Goal: Information Seeking & Learning: Find specific fact

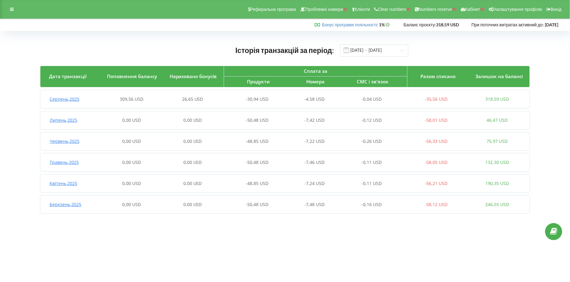
click at [69, 98] on span "Серпень , 2025" at bounding box center [65, 99] width 30 height 6
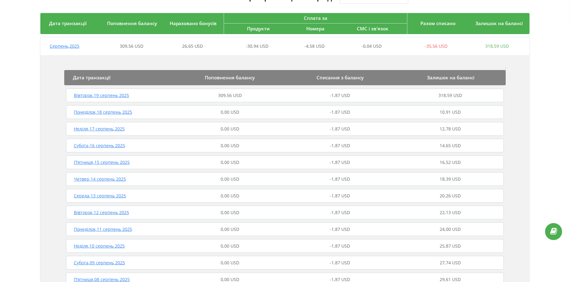
scroll to position [54, 0]
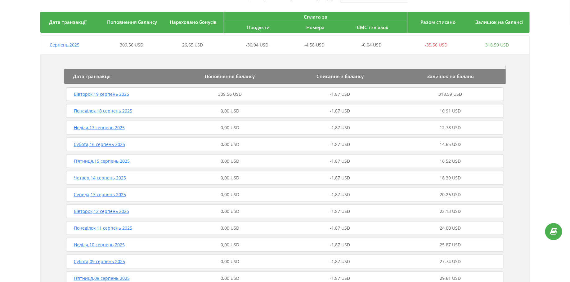
click at [89, 94] on span "Вівторок , 19 серпень 2025" at bounding box center [101, 94] width 55 height 6
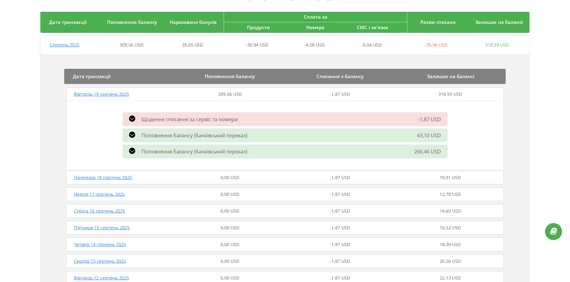
click at [92, 92] on span "Вівторок , 19 серпень 2025" at bounding box center [101, 94] width 55 height 6
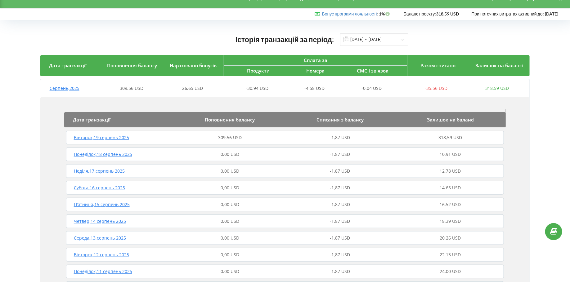
scroll to position [5, 0]
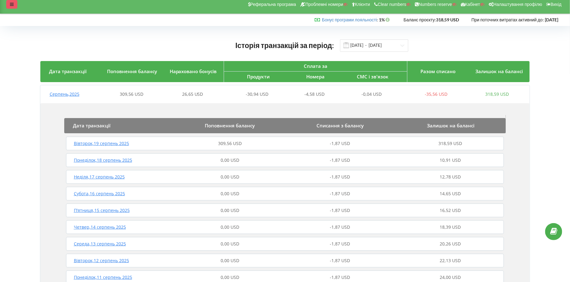
click at [11, 7] on div at bounding box center [11, 4] width 11 height 9
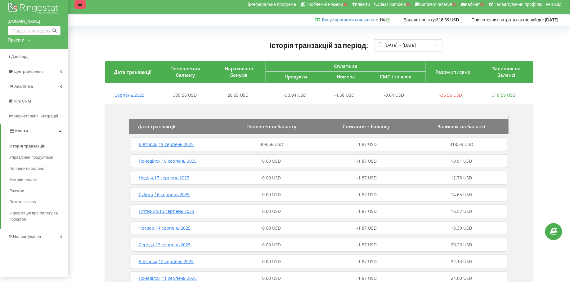
click at [78, 6] on icon at bounding box center [80, 4] width 4 height 4
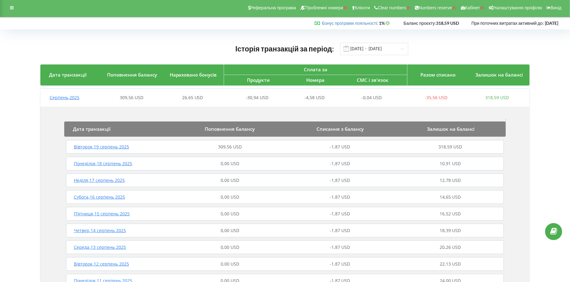
scroll to position [0, 0]
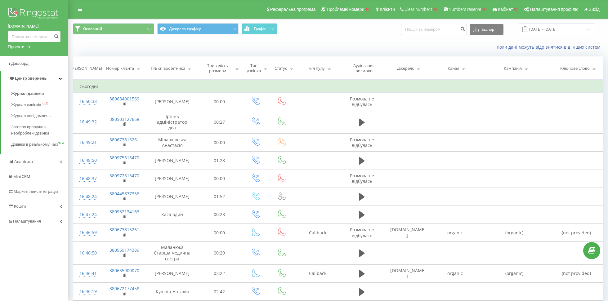
click at [14, 46] on div "Проекти" at bounding box center [16, 47] width 17 height 6
click at [26, 56] on input "text" at bounding box center [25, 56] width 31 height 9
type input "і"
type input "shosho.pizza"
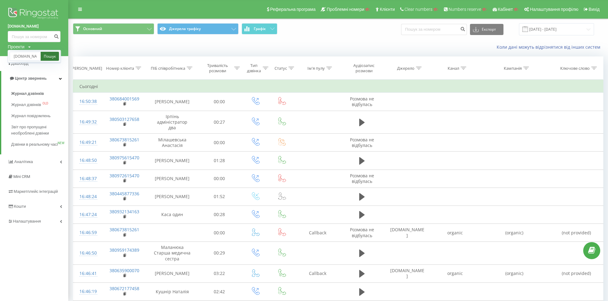
click at [48, 56] on link "Пошук" at bounding box center [50, 56] width 18 height 9
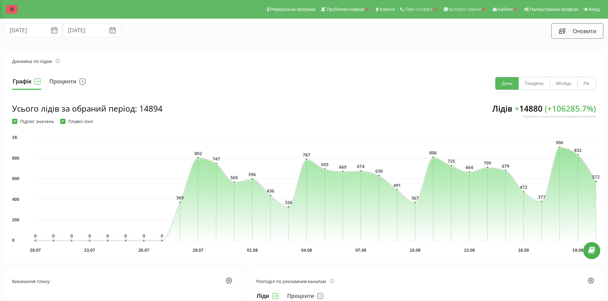
click at [12, 8] on icon at bounding box center [12, 9] width 4 height 4
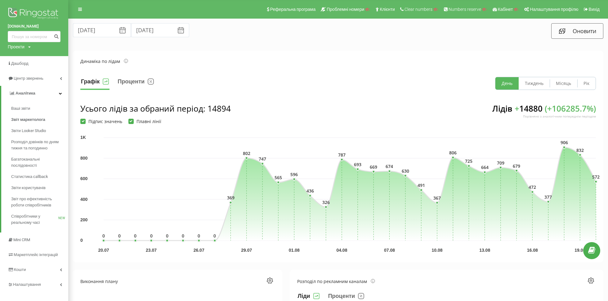
click at [17, 44] on div "Проекти" at bounding box center [16, 47] width 17 height 6
click at [24, 55] on input "text" at bounding box center [25, 56] width 31 height 9
type input "albaprofil.com.ua"
click at [50, 58] on link "Пошук" at bounding box center [50, 56] width 18 height 9
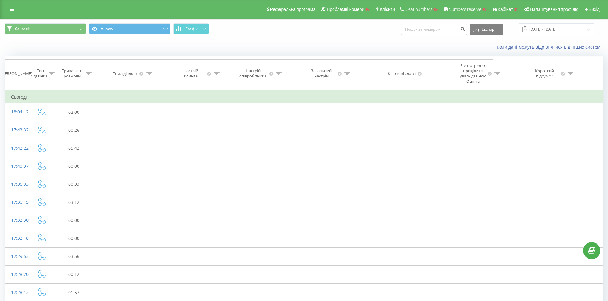
click at [76, 33] on button "Callback" at bounding box center [45, 28] width 81 height 11
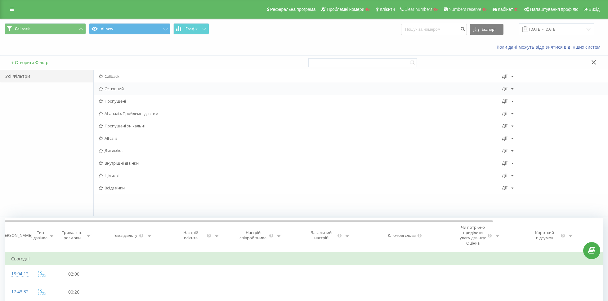
click at [121, 88] on span "Основний" at bounding box center [300, 89] width 403 height 4
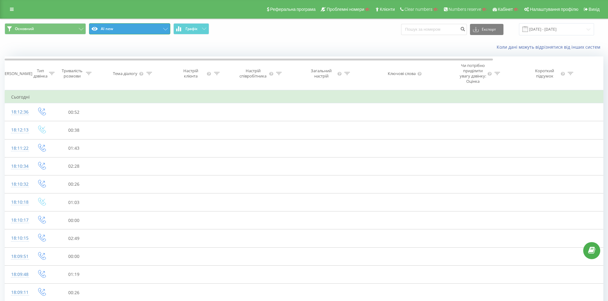
click at [108, 29] on button "AI new" at bounding box center [129, 28] width 81 height 11
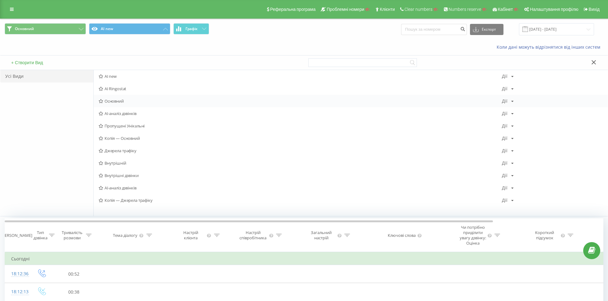
click at [120, 100] on span "Основний" at bounding box center [300, 101] width 403 height 4
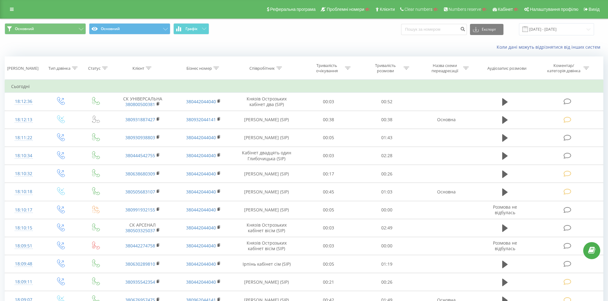
click at [132, 21] on div "Основний Основний Графік Експорт .csv .xls .xlsx 20.07.2025 - 20.08.2025" at bounding box center [303, 29] width 607 height 21
click at [132, 27] on button "Основний" at bounding box center [129, 28] width 81 height 11
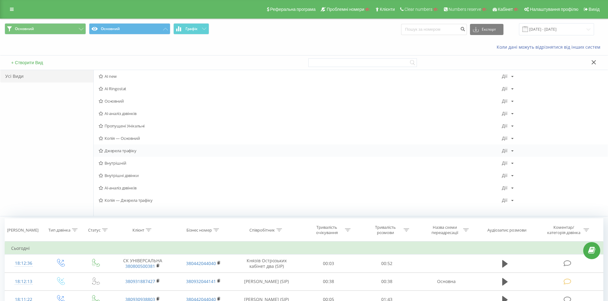
click at [117, 152] on span "Джерела трафіку" at bounding box center [300, 151] width 403 height 4
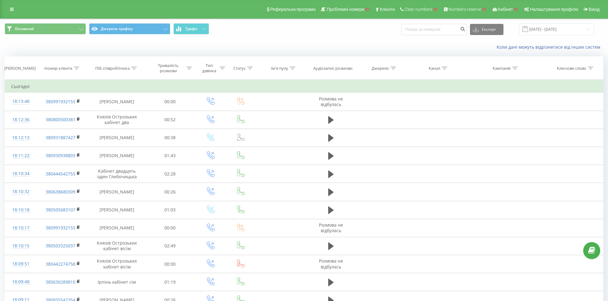
click at [439, 68] on div "Канал" at bounding box center [434, 68] width 11 height 5
click at [420, 114] on input "text" at bounding box center [436, 112] width 55 height 11
type input "referal"
click button "OK" at bounding box center [449, 125] width 26 height 8
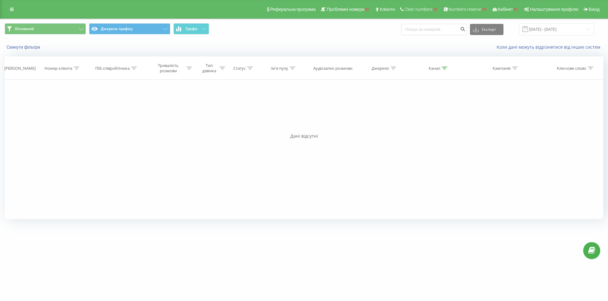
click at [440, 65] on th "Канал" at bounding box center [436, 68] width 54 height 23
click at [444, 68] on icon at bounding box center [445, 68] width 6 height 3
click at [416, 123] on button "Скасувати" at bounding box center [422, 125] width 26 height 8
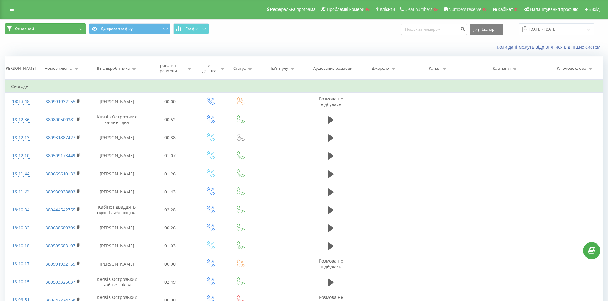
click at [58, 26] on button "Основний" at bounding box center [45, 28] width 81 height 11
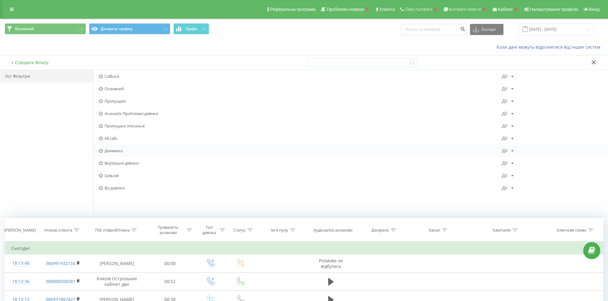
click at [117, 152] on span "Динаміка" at bounding box center [300, 151] width 403 height 4
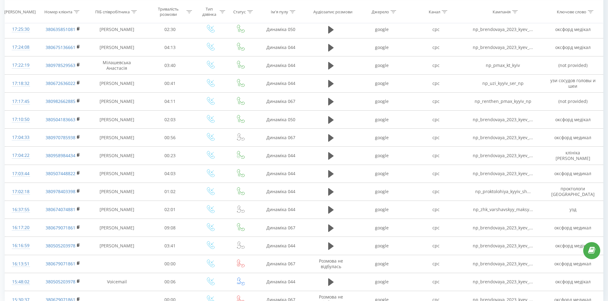
scroll to position [263, 0]
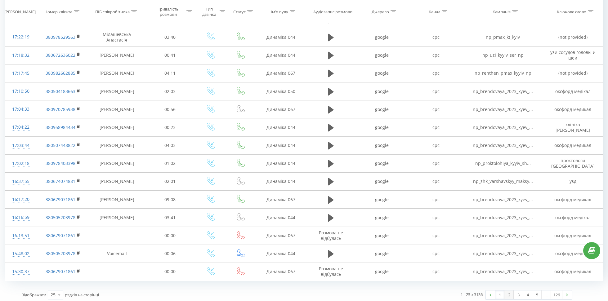
click at [507, 291] on link "2" at bounding box center [508, 295] width 9 height 9
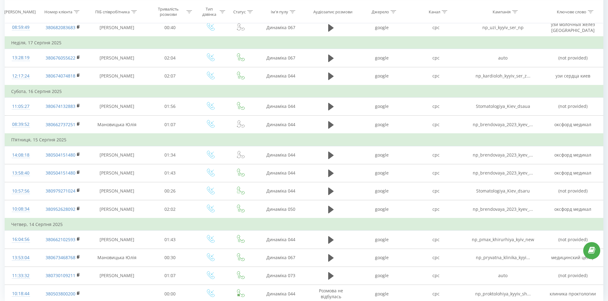
scroll to position [338, 0]
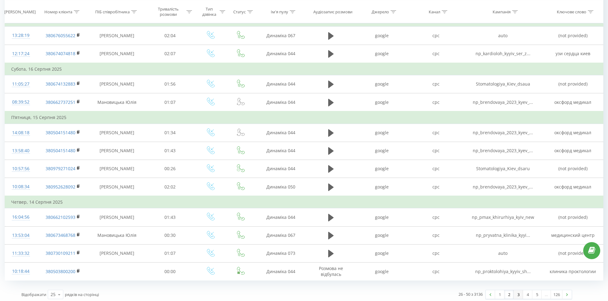
click at [517, 294] on link "3" at bounding box center [518, 294] width 9 height 9
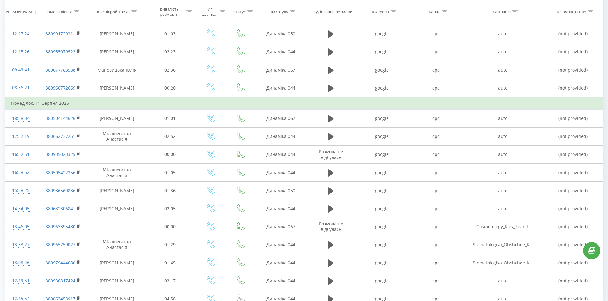
scroll to position [301, 0]
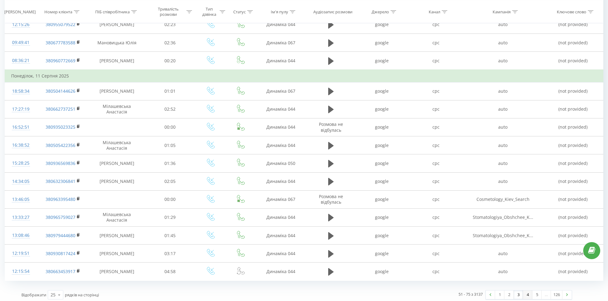
click at [528, 291] on link "4" at bounding box center [527, 295] width 9 height 9
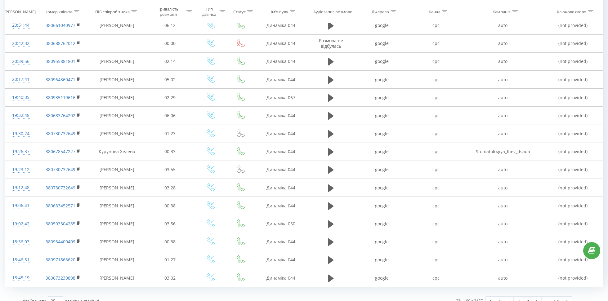
scroll to position [275, 0]
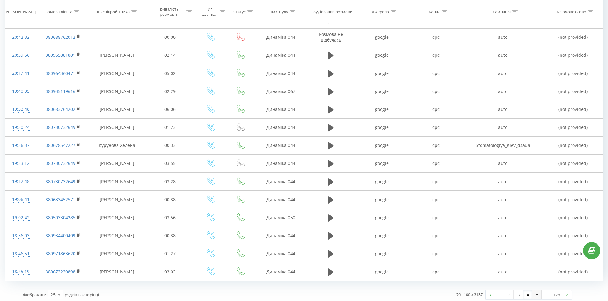
click at [536, 292] on link "5" at bounding box center [536, 295] width 9 height 9
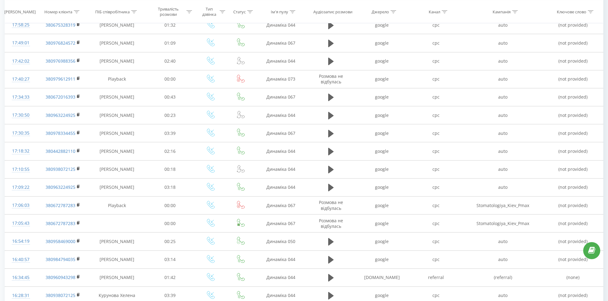
scroll to position [263, 0]
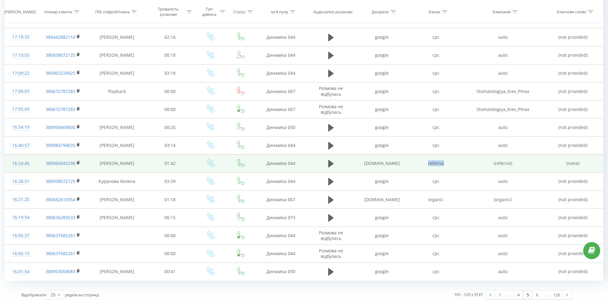
drag, startPoint x: 425, startPoint y: 162, endPoint x: 451, endPoint y: 162, distance: 26.1
click at [451, 162] on td "referral" at bounding box center [436, 163] width 54 height 18
copy td "referral"
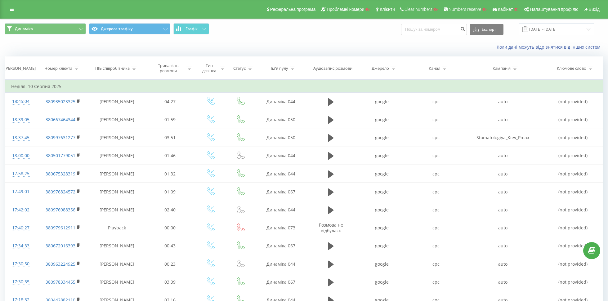
click at [438, 70] on div "Канал" at bounding box center [434, 68] width 11 height 5
click at [427, 109] on input "text" at bounding box center [436, 112] width 55 height 11
paste input "referral"
type input "referral"
click button "OK" at bounding box center [449, 125] width 26 height 8
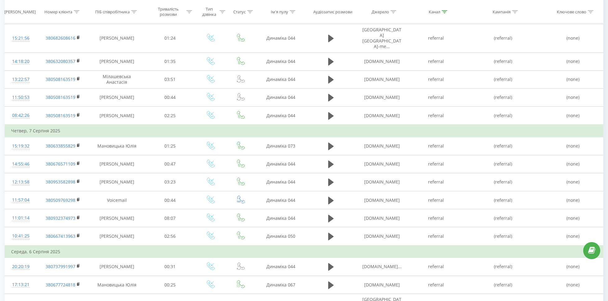
scroll to position [326, 0]
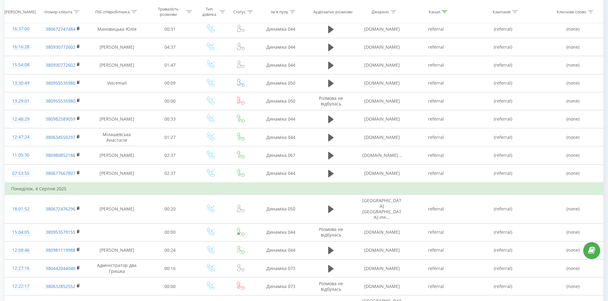
scroll to position [288, 0]
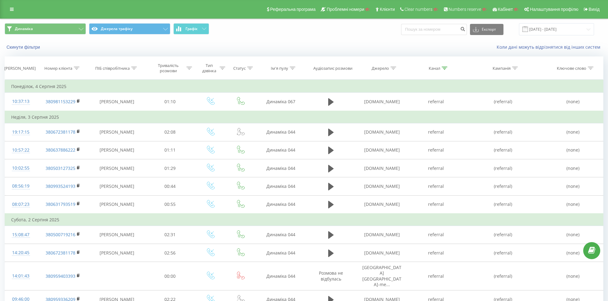
click at [285, 66] on div "Ім'я пулу" at bounding box center [279, 68] width 17 height 5
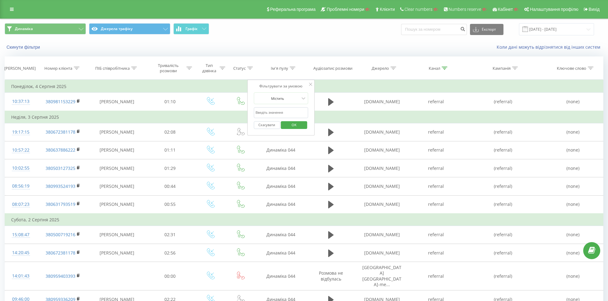
click at [272, 109] on input "text" at bounding box center [281, 112] width 55 height 11
type input "J"
type input "Органіка"
click at [297, 120] on span "OK" at bounding box center [293, 125] width 17 height 10
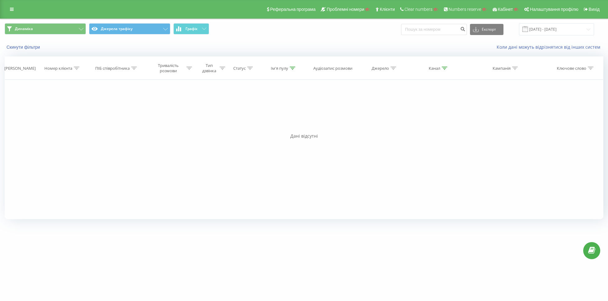
click at [455, 69] on div "Канал" at bounding box center [436, 68] width 54 height 5
click at [444, 69] on icon at bounding box center [445, 68] width 6 height 3
click at [417, 123] on button "Скасувати" at bounding box center [422, 125] width 26 height 8
click at [288, 67] on div "Ім'я пулу" at bounding box center [279, 68] width 17 height 5
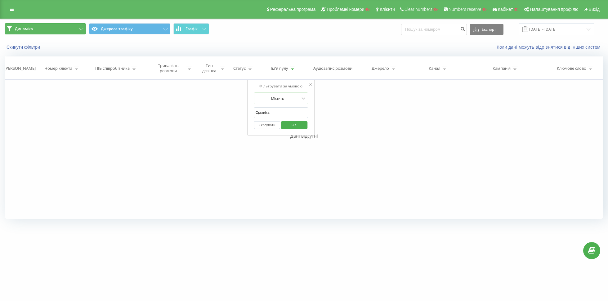
click at [80, 28] on icon at bounding box center [81, 29] width 5 height 2
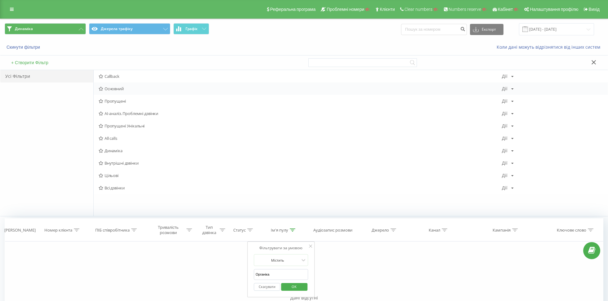
click at [121, 89] on span "Основний" at bounding box center [300, 89] width 403 height 4
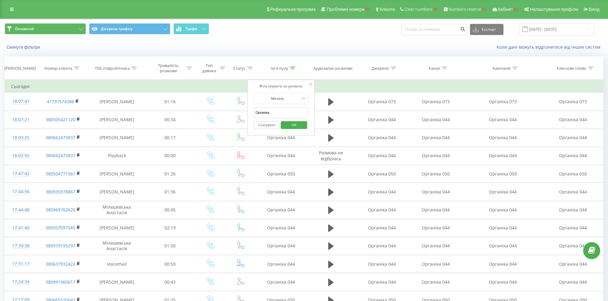
click at [293, 122] on span "OK" at bounding box center [293, 125] width 17 height 10
click at [442, 66] on div at bounding box center [445, 68] width 6 height 5
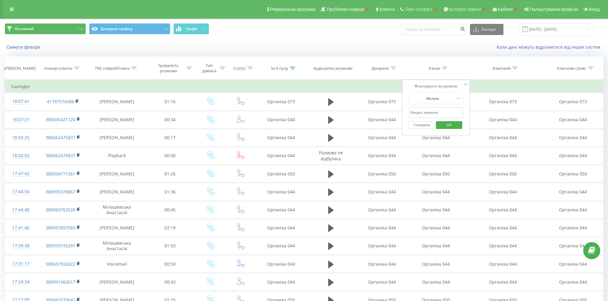
click at [420, 113] on input "text" at bounding box center [436, 112] width 55 height 11
paste input "referral"
type input "referral"
click at [440, 123] on button "OK" at bounding box center [449, 125] width 26 height 8
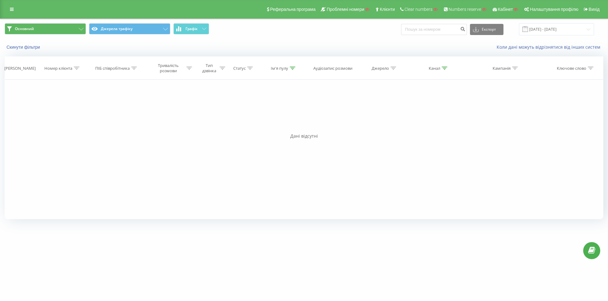
click at [445, 68] on icon at bounding box center [445, 68] width 6 height 3
click at [415, 128] on div "Скасувати OK" at bounding box center [436, 125] width 55 height 14
click at [413, 125] on button "Скасувати" at bounding box center [422, 125] width 26 height 8
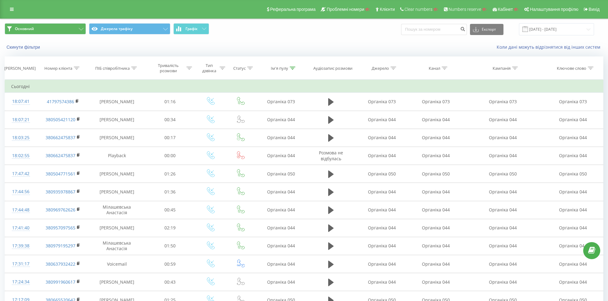
scroll to position [263, 0]
click at [292, 67] on icon at bounding box center [293, 68] width 6 height 3
click at [269, 112] on input "Органіка" at bounding box center [281, 112] width 55 height 11
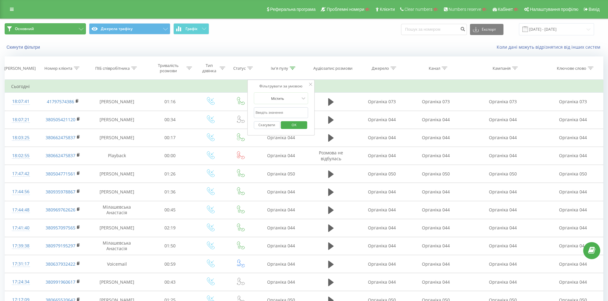
click at [54, 30] on button "Основний" at bounding box center [45, 28] width 81 height 11
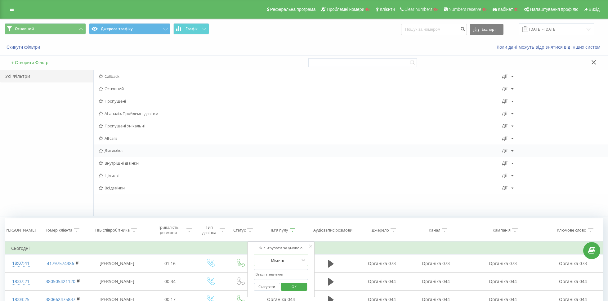
click at [119, 151] on span "Динаміка" at bounding box center [300, 151] width 403 height 4
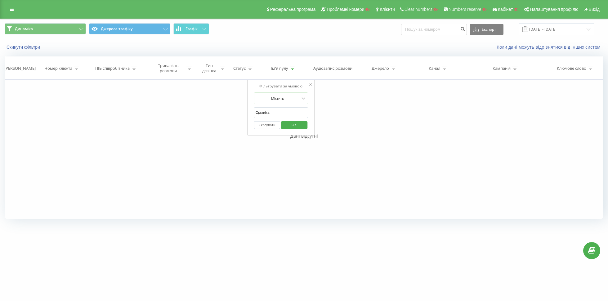
click at [392, 68] on icon at bounding box center [394, 68] width 6 height 3
click at [320, 88] on div "Фільтрувати за умовою Містить Скасувати OK Фільтрувати за умовою Містить Скасув…" at bounding box center [304, 150] width 599 height 140
click at [410, 85] on div "Фільтрувати за умовою Містить Скасувати OK" at bounding box center [382, 108] width 68 height 56
click at [360, 123] on button "Скасувати" at bounding box center [368, 125] width 26 height 8
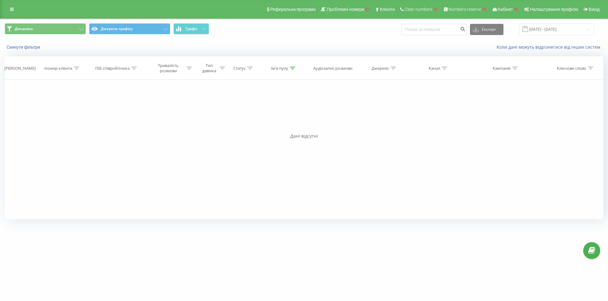
click at [292, 67] on icon at bounding box center [293, 68] width 6 height 3
click at [265, 125] on button "Скасувати" at bounding box center [267, 125] width 26 height 8
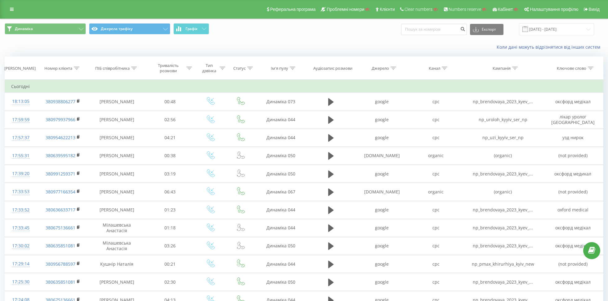
click at [436, 70] on div "Канал" at bounding box center [434, 68] width 11 height 5
click at [428, 111] on input "text" at bounding box center [436, 112] width 55 height 11
paste input "referral"
type input "referral"
click at [443, 121] on span "OK" at bounding box center [449, 125] width 17 height 10
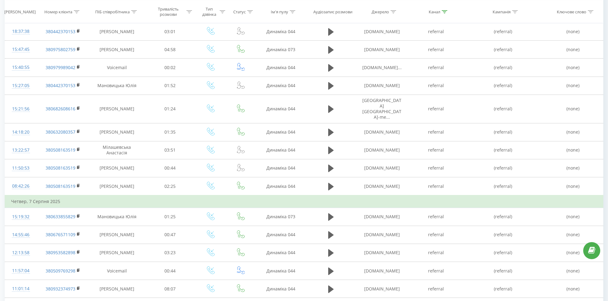
scroll to position [326, 0]
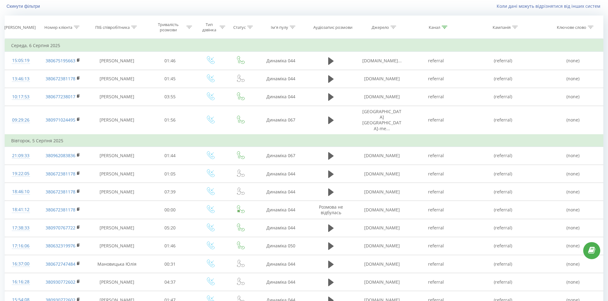
scroll to position [288, 0]
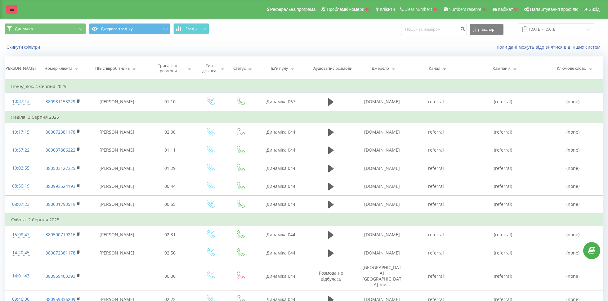
click at [10, 8] on icon at bounding box center [12, 9] width 4 height 4
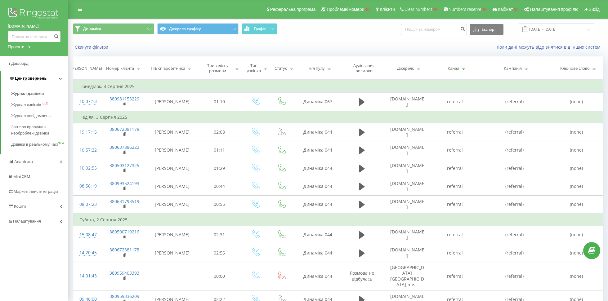
click at [15, 75] on span "Центр звернень" at bounding box center [28, 78] width 38 height 6
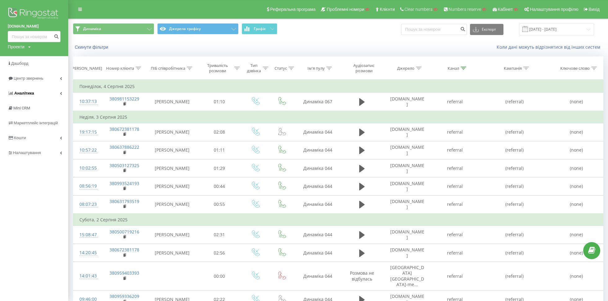
click at [20, 91] on span "Аналiтика" at bounding box center [24, 93] width 20 height 5
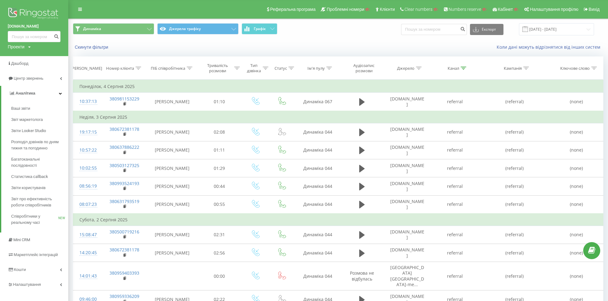
click at [76, 3] on div "Реферальна програма Проблемні номери Клієнти Clear numbers Numbers reserve Кабі…" at bounding box center [304, 9] width 608 height 19
click at [78, 4] on div "Реферальна програма Проблемні номери Клієнти Clear numbers Numbers reserve Кабі…" at bounding box center [304, 9] width 608 height 19
click at [78, 9] on icon at bounding box center [80, 9] width 4 height 4
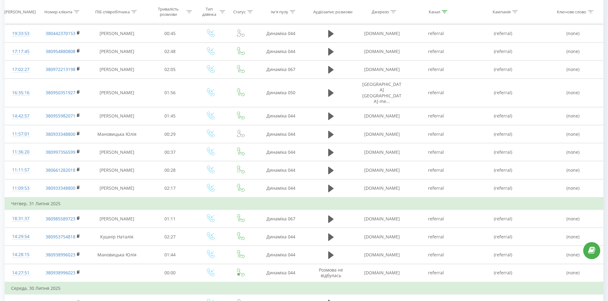
scroll to position [326, 0]
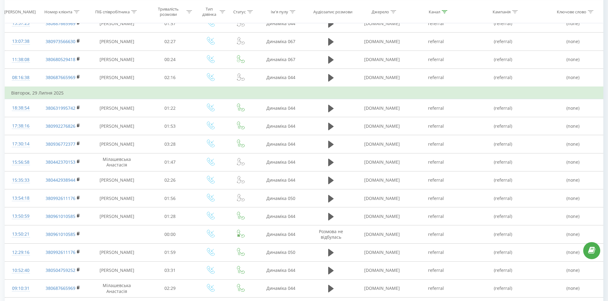
scroll to position [186, 0]
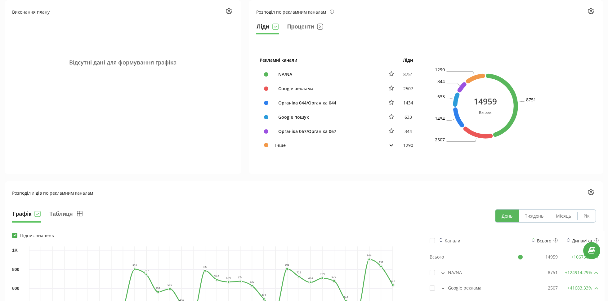
scroll to position [280, 0]
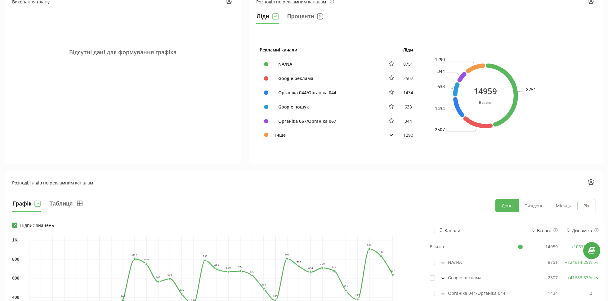
click at [373, 139] on td "Інше" at bounding box center [328, 134] width 112 height 13
click at [386, 132] on td at bounding box center [391, 134] width 16 height 13
click at [388, 135] on button at bounding box center [391, 135] width 8 height 6
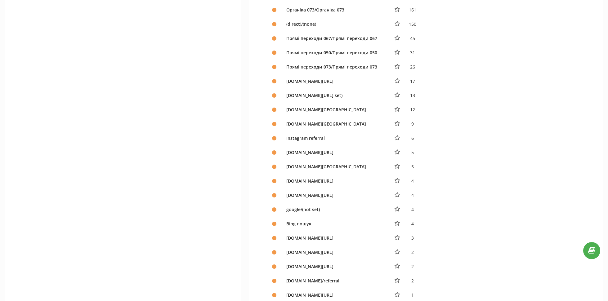
scroll to position [456, 0]
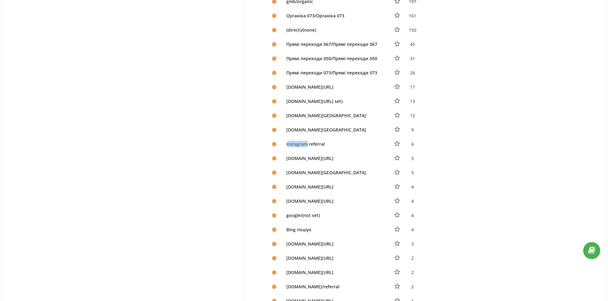
drag, startPoint x: 287, startPoint y: 141, endPoint x: 308, endPoint y: 142, distance: 20.6
click at [308, 142] on div "Instagram referral" at bounding box center [334, 144] width 103 height 7
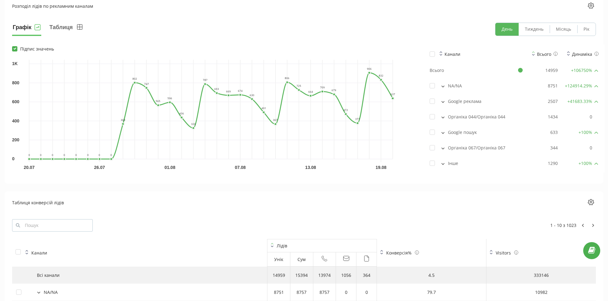
scroll to position [926, 0]
click at [452, 162] on div "Інше" at bounding box center [476, 165] width 93 height 6
click at [442, 164] on icon at bounding box center [442, 165] width 3 height 2
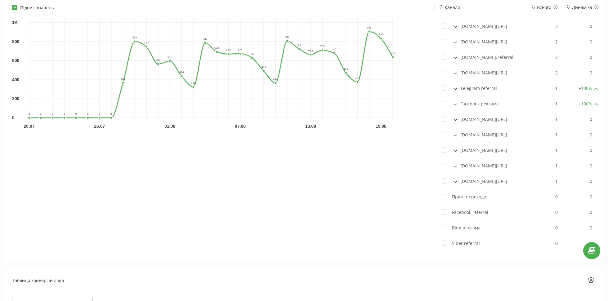
scroll to position [1416, 0]
click at [457, 107] on icon at bounding box center [455, 106] width 3 height 2
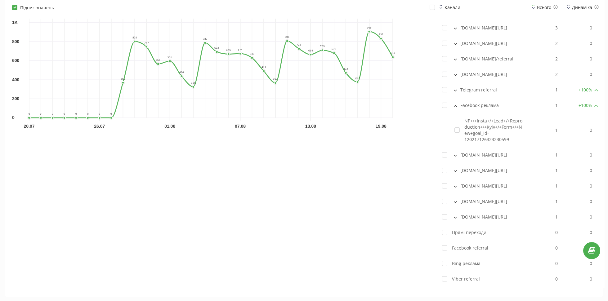
click at [457, 107] on icon at bounding box center [455, 106] width 3 height 2
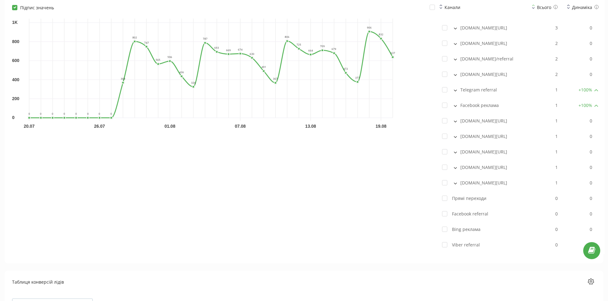
click at [457, 93] on button at bounding box center [455, 90] width 7 height 6
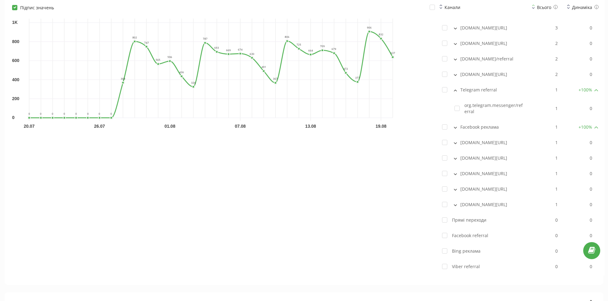
click at [458, 93] on button at bounding box center [455, 90] width 7 height 6
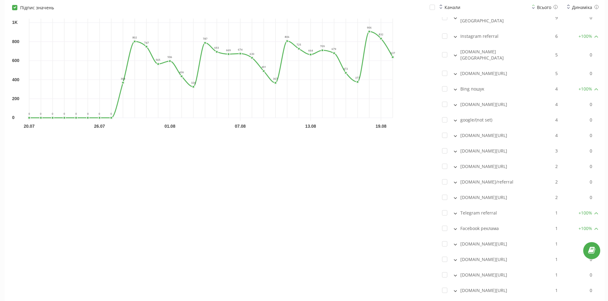
scroll to position [1290, 0]
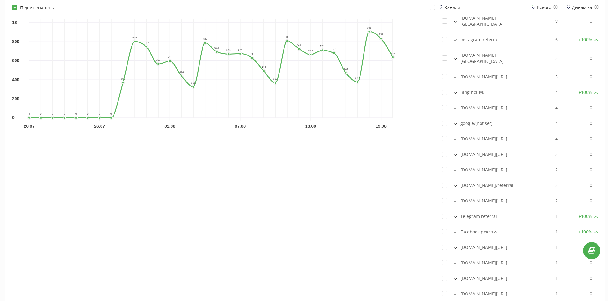
click at [463, 42] on div "Instagram referral" at bounding box center [476, 40] width 93 height 6
click at [458, 42] on button at bounding box center [455, 40] width 7 height 6
click at [455, 41] on icon at bounding box center [455, 40] width 3 height 2
drag, startPoint x: 463, startPoint y: 56, endPoint x: 514, endPoint y: 58, distance: 50.9
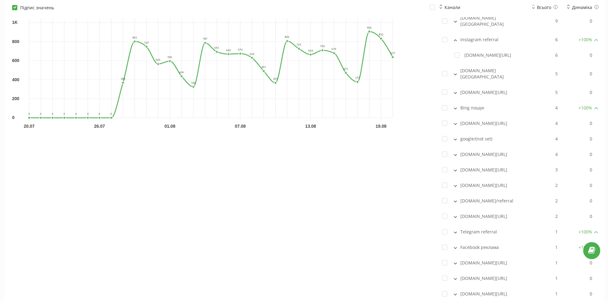
click at [514, 58] on div "[DOMAIN_NAME][URL]" at bounding box center [476, 55] width 93 height 6
drag, startPoint x: 463, startPoint y: 56, endPoint x: 511, endPoint y: 58, distance: 47.8
click at [511, 58] on div "[DOMAIN_NAME][URL]" at bounding box center [476, 55] width 93 height 6
click at [518, 57] on div "[DOMAIN_NAME][URL]" at bounding box center [476, 55] width 93 height 6
drag, startPoint x: 518, startPoint y: 57, endPoint x: 513, endPoint y: 57, distance: 5.0
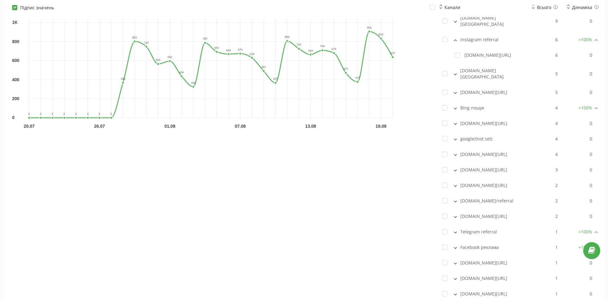
click at [513, 57] on div "[DOMAIN_NAME][URL]" at bounding box center [476, 55] width 93 height 6
copy td "[DOMAIN_NAME][URL]"
click at [455, 40] on button at bounding box center [455, 40] width 7 height 6
click at [456, 95] on button at bounding box center [455, 93] width 7 height 6
